Goal: Information Seeking & Learning: Learn about a topic

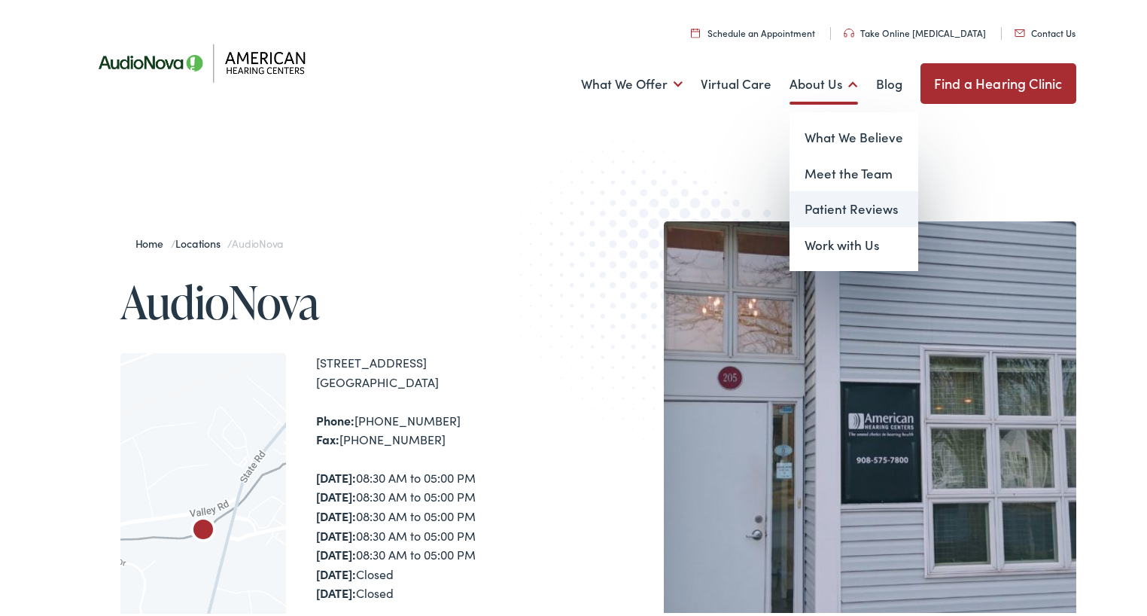
click at [831, 207] on link "Patient Reviews" at bounding box center [854, 206] width 129 height 36
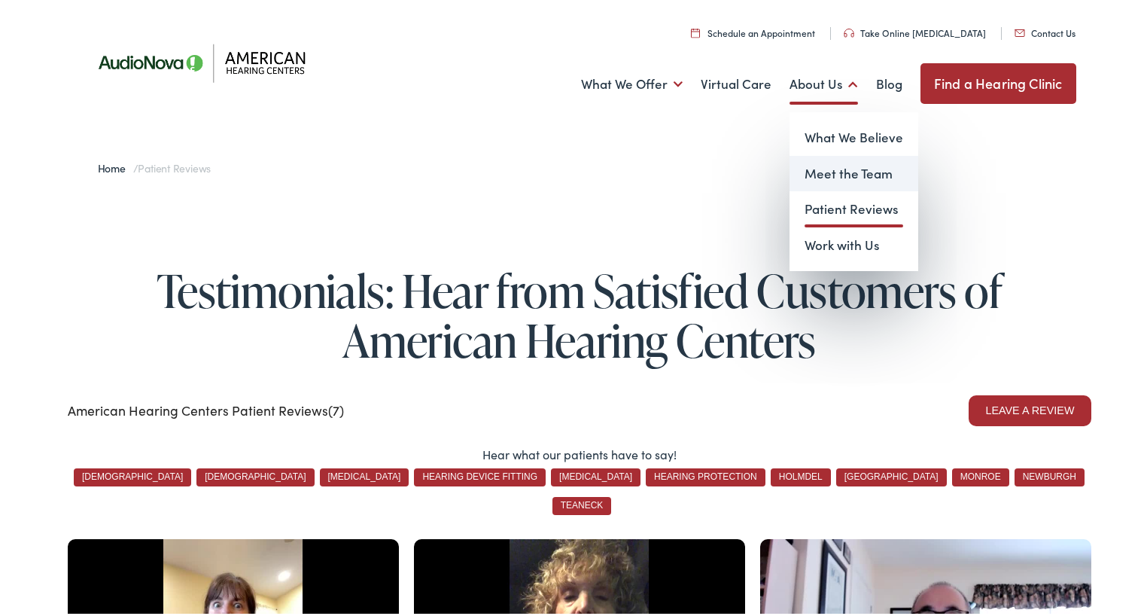
click at [818, 172] on link "Meet the Team" at bounding box center [854, 171] width 129 height 36
